Goal: Task Accomplishment & Management: Use online tool/utility

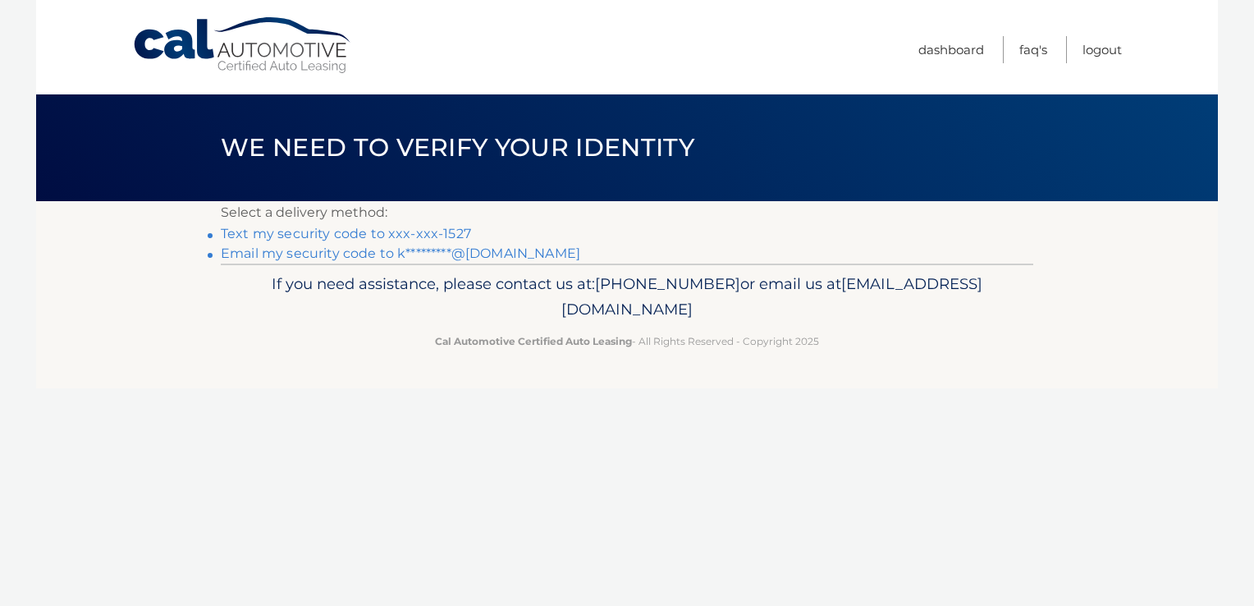
click at [346, 229] on link "Text my security code to xxx-xxx-1527" at bounding box center [346, 234] width 250 height 16
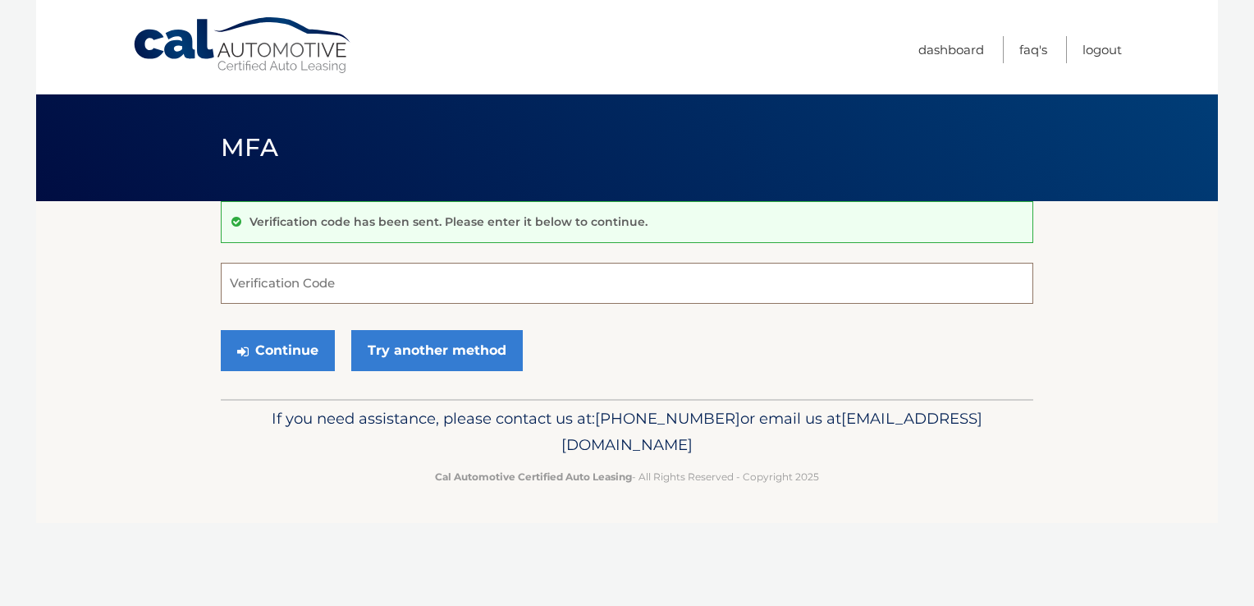
click at [344, 284] on input "Verification Code" at bounding box center [627, 283] width 813 height 41
type input "713358"
click at [294, 357] on button "Continue" at bounding box center [278, 350] width 114 height 41
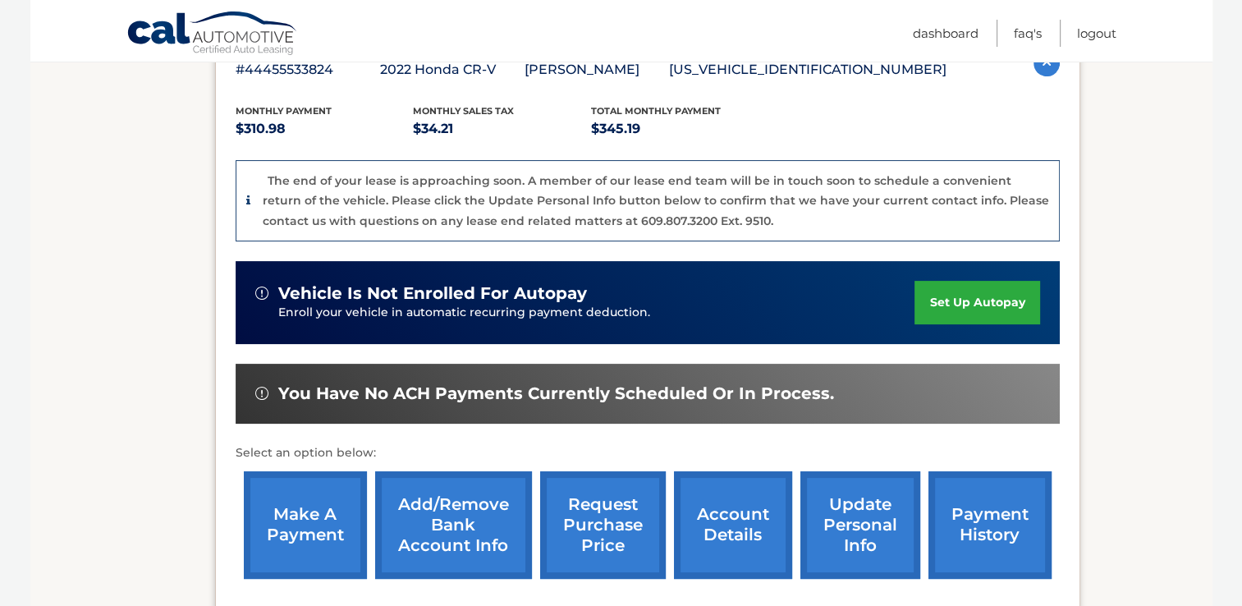
scroll to position [316, 0]
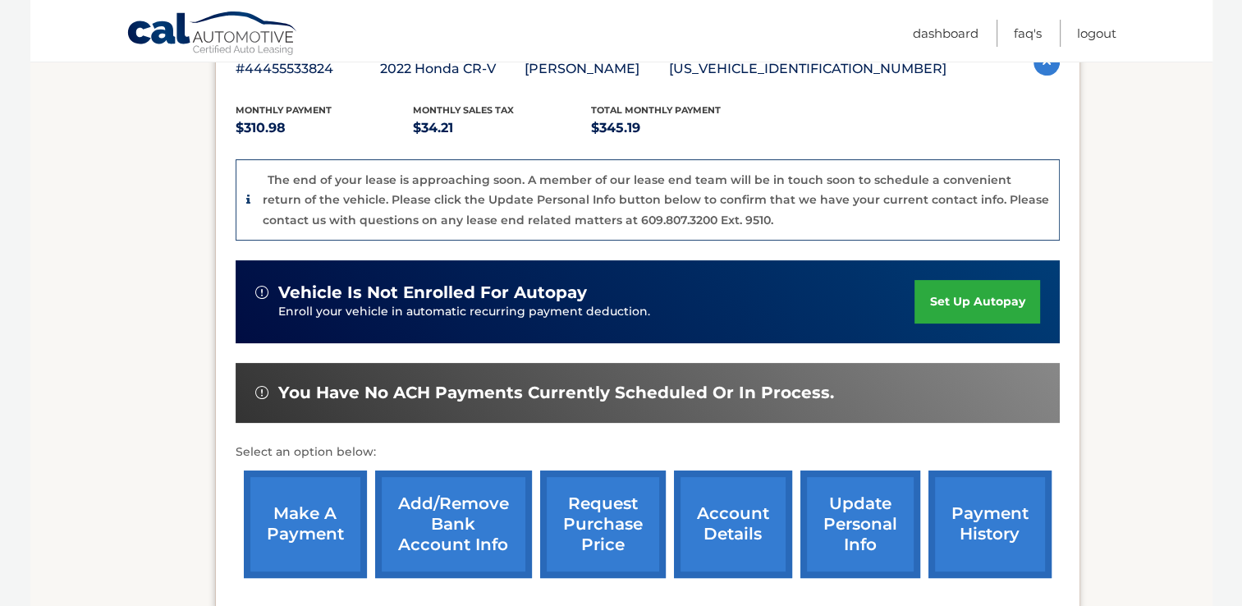
click at [312, 540] on link "make a payment" at bounding box center [305, 524] width 123 height 108
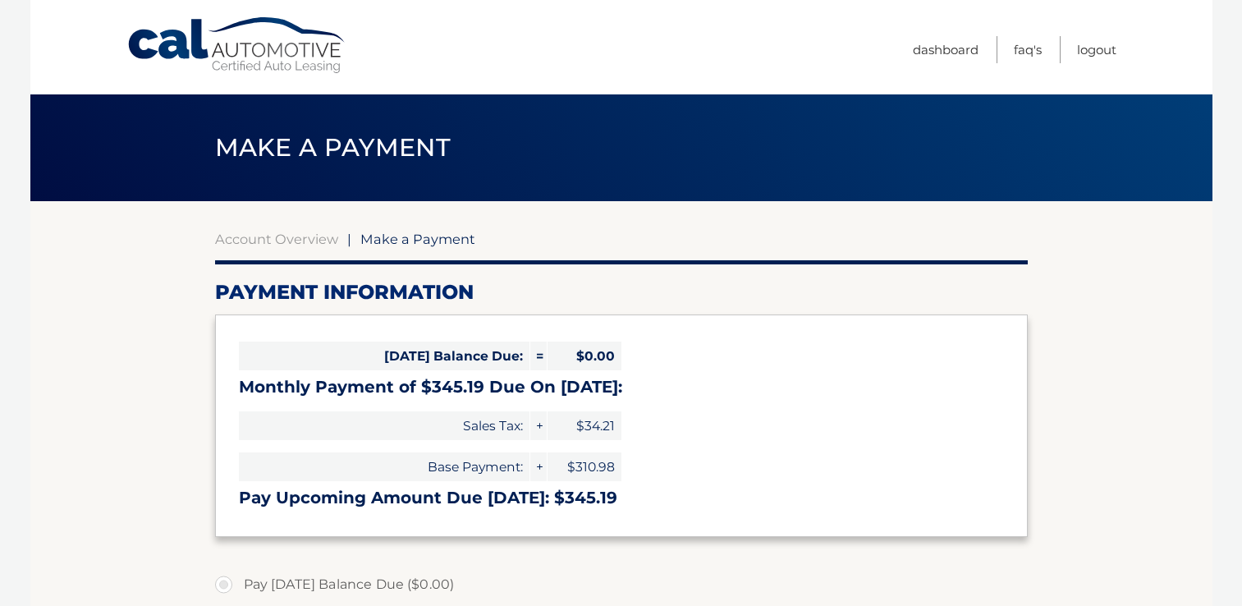
select select "MWNmZmUyNjktMGJkOC00MjEyLTgwODAtZGJmNjg2MjBjZWEw"
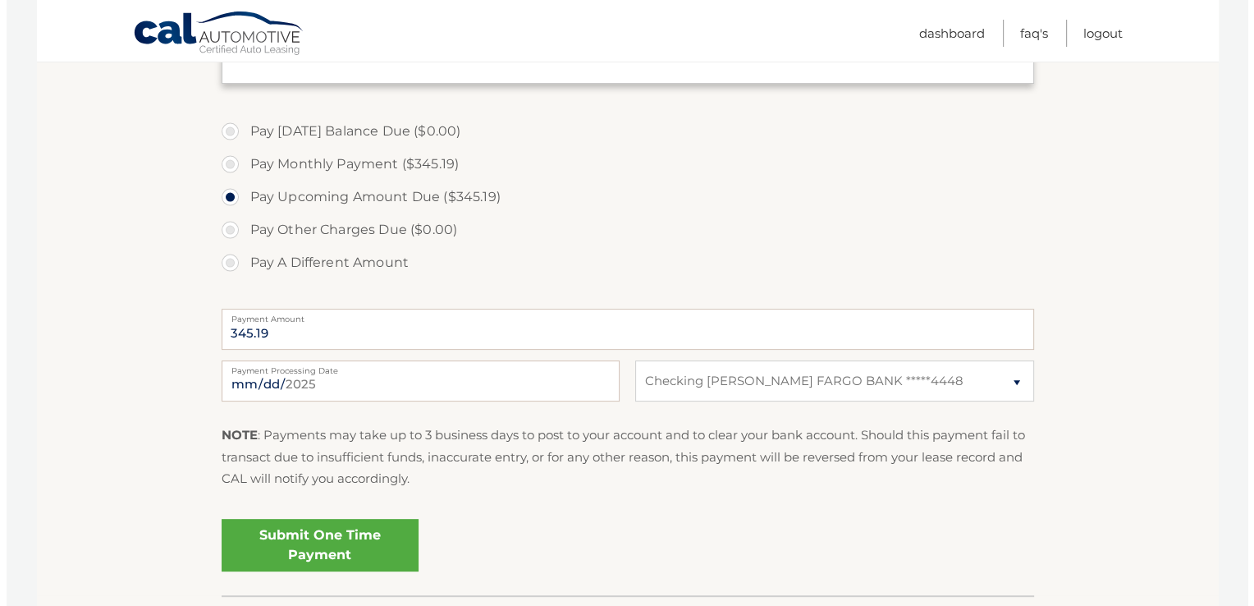
scroll to position [462, 0]
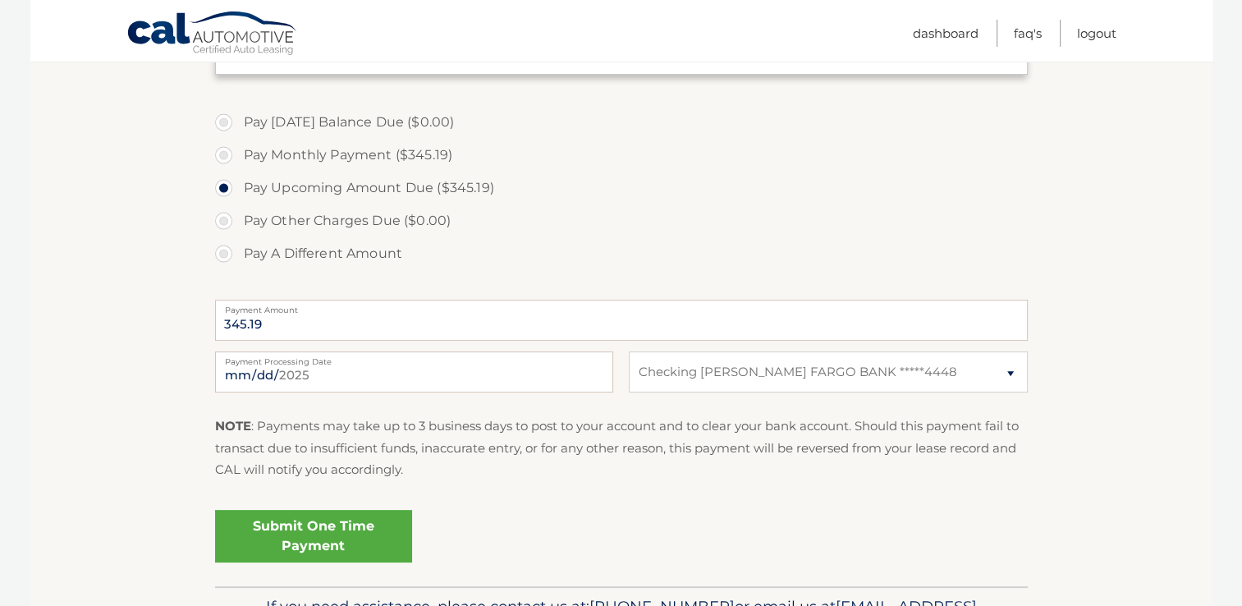
click at [375, 542] on link "Submit One Time Payment" at bounding box center [313, 536] width 197 height 53
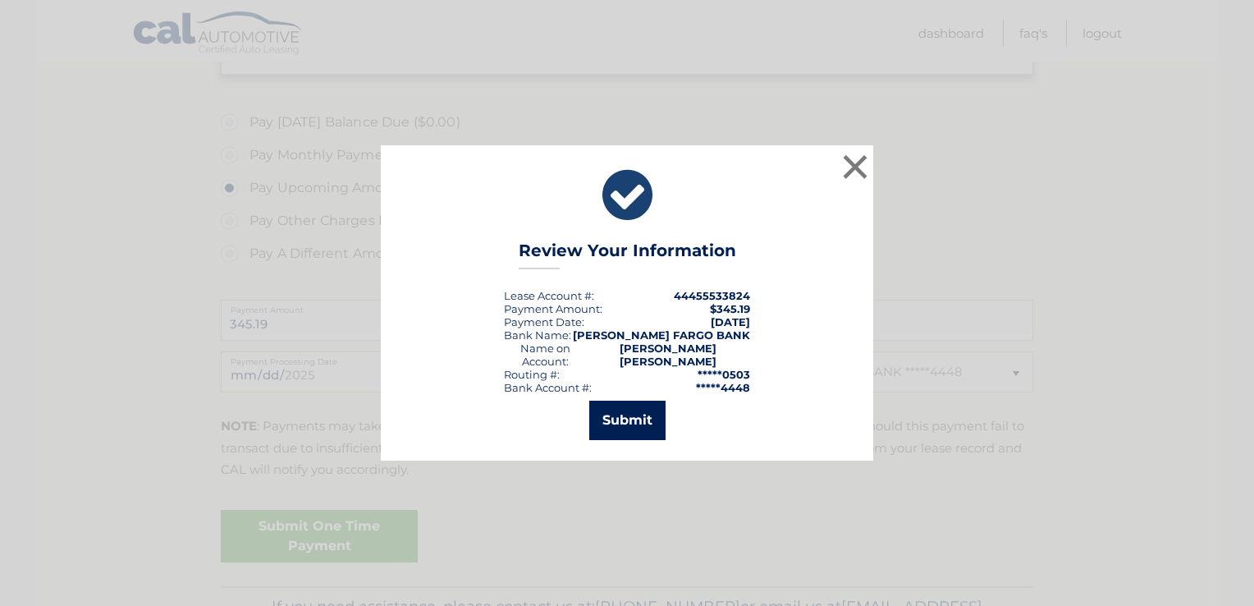
click at [623, 416] on button "Submit" at bounding box center [627, 420] width 76 height 39
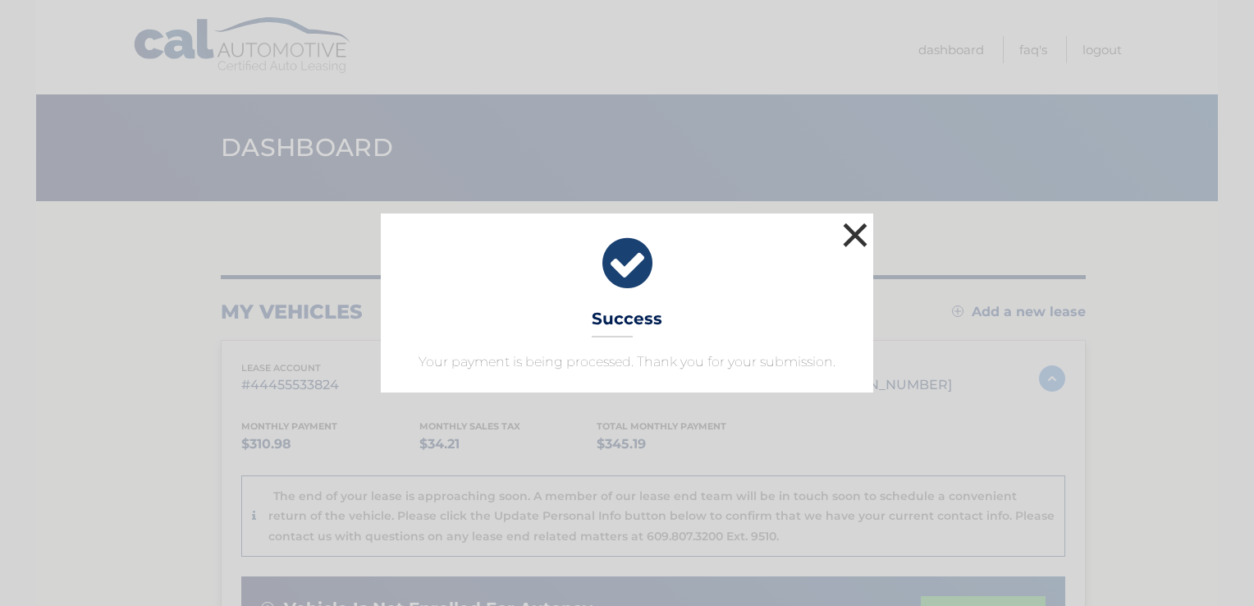
click at [860, 244] on button "×" at bounding box center [855, 234] width 33 height 33
